Goal: Task Accomplishment & Management: Use online tool/utility

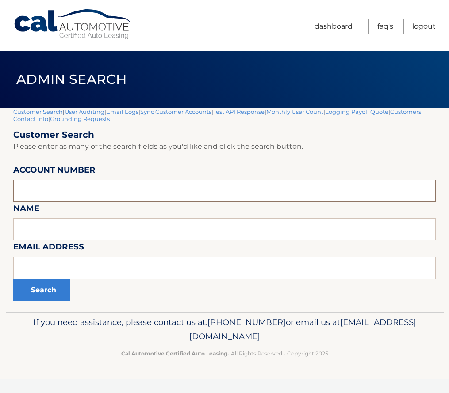
click at [54, 188] on input "text" at bounding box center [224, 191] width 422 height 22
paste input "44455990643"
type input "44455990643"
click at [44, 286] on button "Search" at bounding box center [41, 290] width 57 height 22
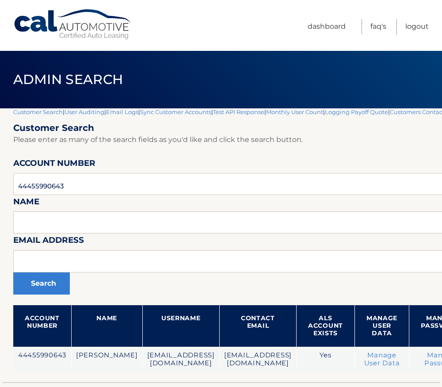
scroll to position [62, 0]
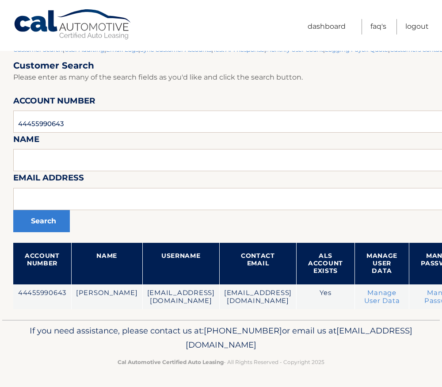
click at [265, 385] on footer "If you need assistance, please contact us at: 609-807-3200 or email us at Custo…" at bounding box center [221, 353] width 442 height 67
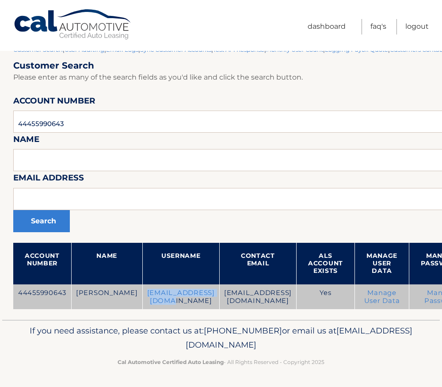
drag, startPoint x: 119, startPoint y: 293, endPoint x: 209, endPoint y: 306, distance: 91.1
click at [209, 306] on td "njankowiak@gmail.com" at bounding box center [180, 296] width 77 height 25
drag, startPoint x: 209, startPoint y: 306, endPoint x: 207, endPoint y: 295, distance: 10.9
click at [207, 295] on td "njankowiak@gmail.com" at bounding box center [180, 296] width 77 height 25
drag, startPoint x: 205, startPoint y: 294, endPoint x: 120, endPoint y: 294, distance: 85.3
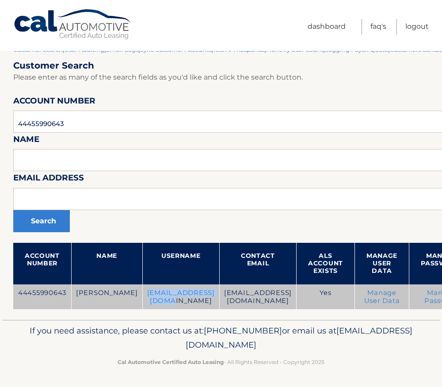
click at [142, 294] on td "njankowiak@gmail.com" at bounding box center [180, 296] width 77 height 25
drag, startPoint x: 120, startPoint y: 294, endPoint x: 164, endPoint y: 297, distance: 43.9
click at [164, 297] on td "njankowiak@gmail.com" at bounding box center [180, 296] width 77 height 25
drag, startPoint x: 206, startPoint y: 297, endPoint x: 119, endPoint y: 290, distance: 87.3
click at [142, 290] on td "njankowiak@gmail.com" at bounding box center [180, 296] width 77 height 25
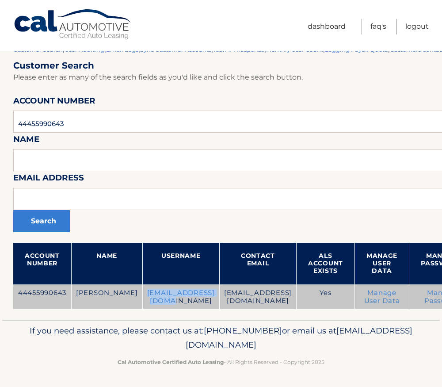
drag, startPoint x: 119, startPoint y: 290, endPoint x: 153, endPoint y: 308, distance: 38.0
click at [153, 308] on td "njankowiak@gmail.com" at bounding box center [180, 296] width 77 height 25
drag, startPoint x: 160, startPoint y: 295, endPoint x: 209, endPoint y: 304, distance: 50.3
click at [209, 304] on td "njankowiak@gmail.com" at bounding box center [180, 296] width 77 height 25
drag, startPoint x: 209, startPoint y: 304, endPoint x: 203, endPoint y: 293, distance: 12.3
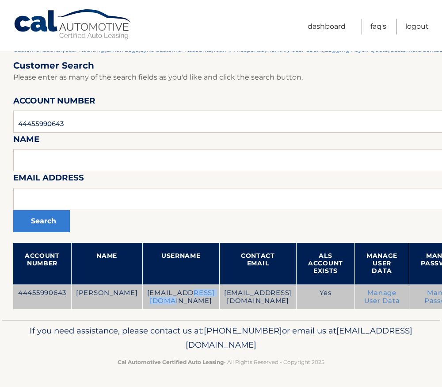
click at [203, 293] on td "njankowiak@gmail.com" at bounding box center [180, 296] width 77 height 25
drag, startPoint x: 206, startPoint y: 293, endPoint x: 110, endPoint y: 294, distance: 96.3
click at [110, 294] on tr "44455990643 NICOLE FALKNER njankowiak@gmail.com njankowiak@gmail.com Yes Manage…" at bounding box center [291, 296] width 556 height 25
drag, startPoint x: 110, startPoint y: 294, endPoint x: 190, endPoint y: 295, distance: 80.0
click at [189, 295] on td "njankowiak@gmail.com" at bounding box center [180, 296] width 77 height 25
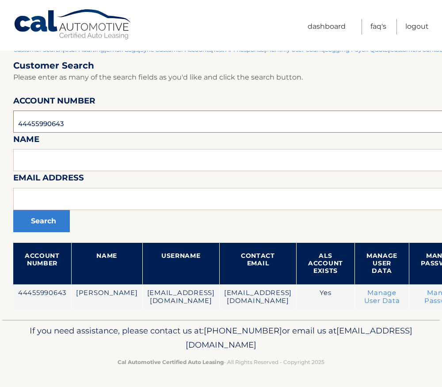
click at [60, 122] on input "44455990643" at bounding box center [291, 121] width 556 height 22
paste input "74429"
type input "44455974429"
click at [48, 220] on button "Search" at bounding box center [41, 221] width 57 height 22
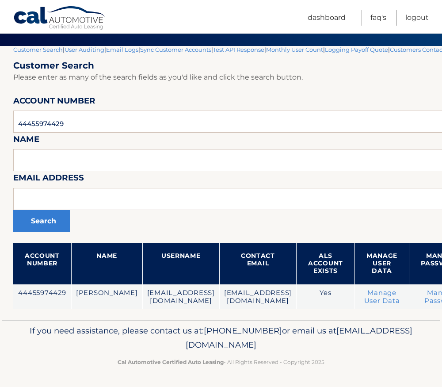
scroll to position [62, 156]
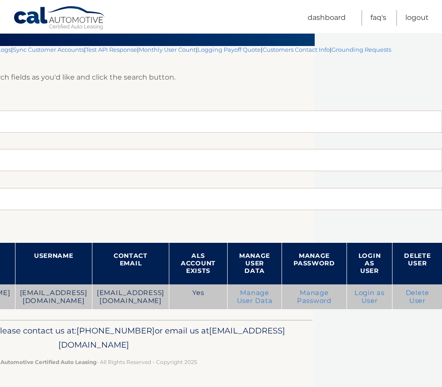
click at [371, 292] on link "Login as User" at bounding box center [369, 297] width 30 height 16
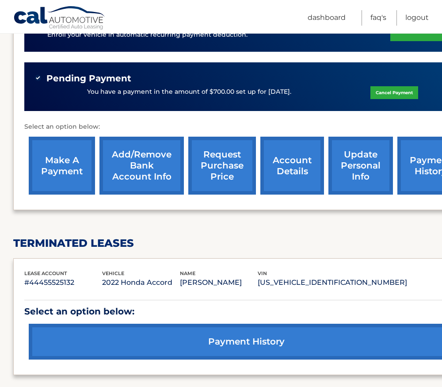
scroll to position [265, 0]
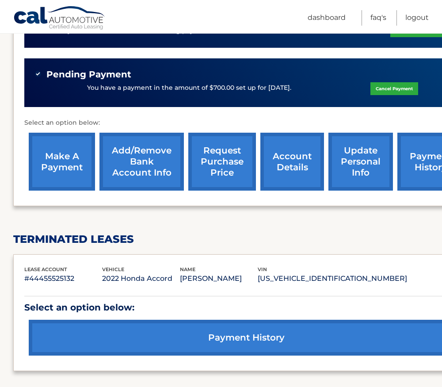
click at [133, 150] on link "Add/Remove bank account info" at bounding box center [141, 162] width 84 height 58
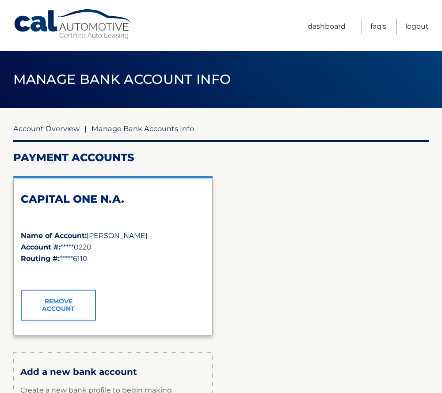
click at [51, 126] on link "Account Overview" at bounding box center [46, 128] width 66 height 9
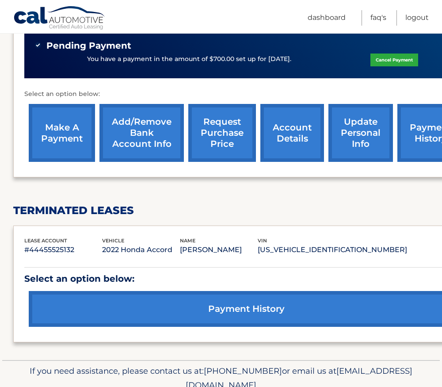
scroll to position [322, 0]
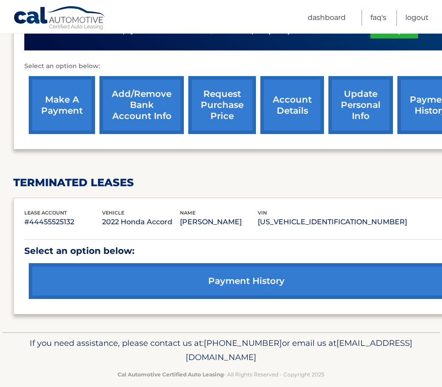
drag, startPoint x: 145, startPoint y: 211, endPoint x: 176, endPoint y: 214, distance: 31.1
click at [176, 216] on p "2022 Honda Accord" at bounding box center [141, 222] width 78 height 12
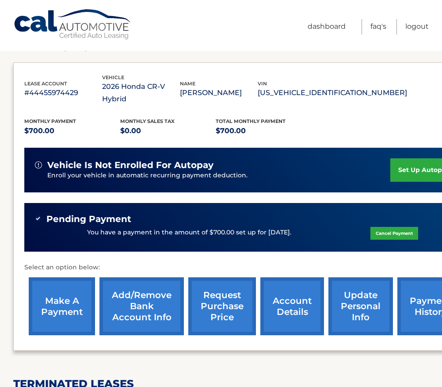
scroll to position [0, 0]
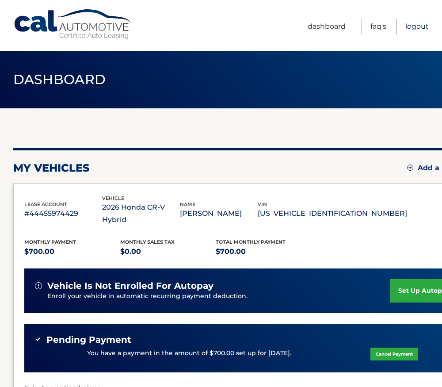
click at [421, 27] on link "Logout" at bounding box center [416, 26] width 23 height 15
